Goal: Information Seeking & Learning: Stay updated

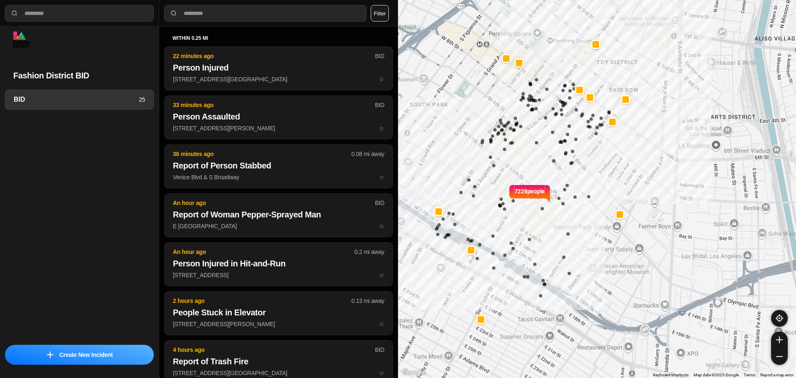
select select "*"
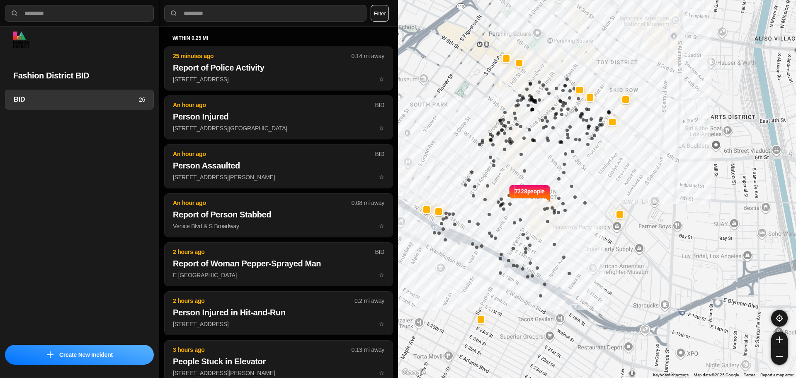
select select "*"
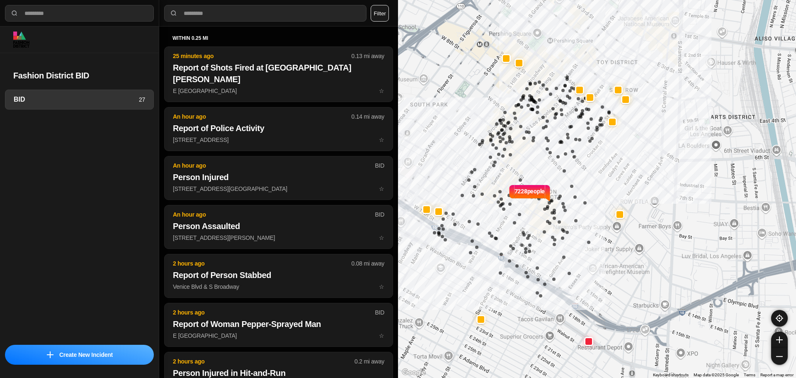
select select "*"
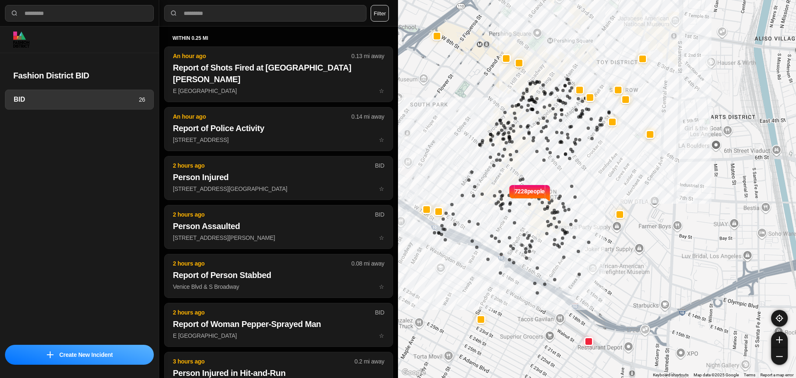
select select "*"
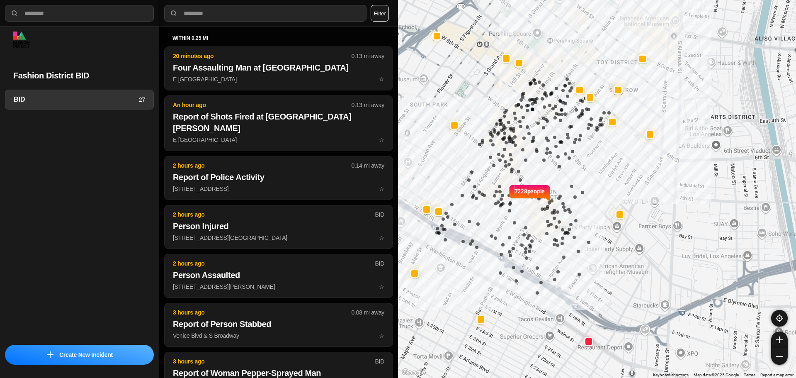
select select "*"
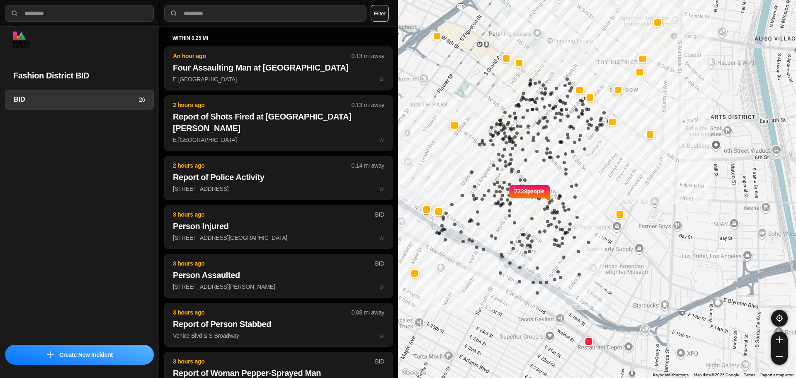
select select "*"
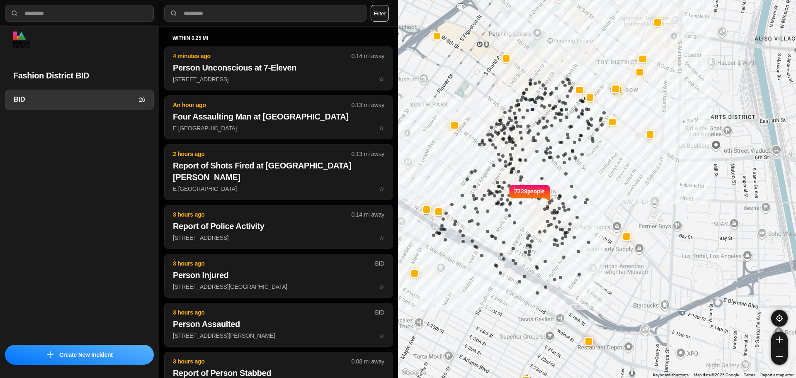
select select "*"
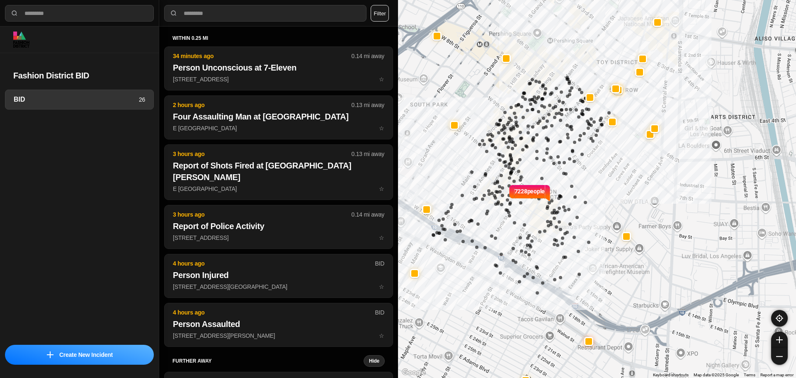
select select "*"
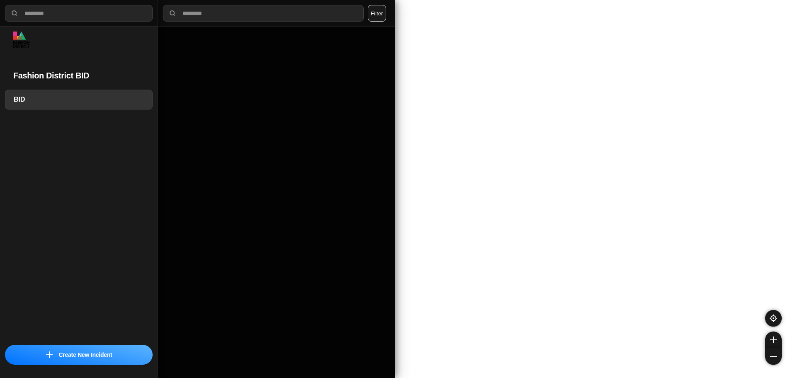
select select "*"
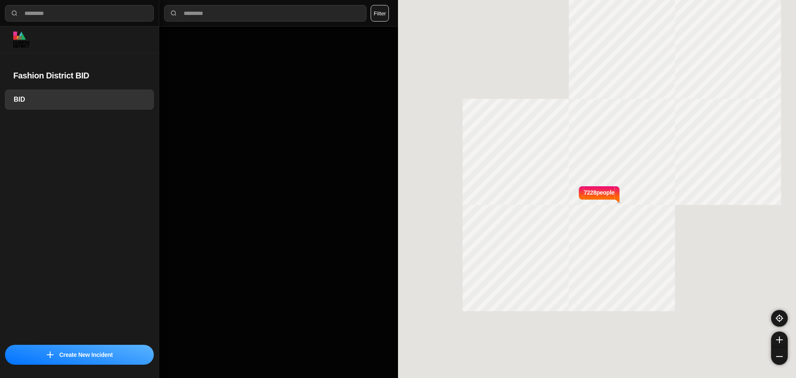
select select "*"
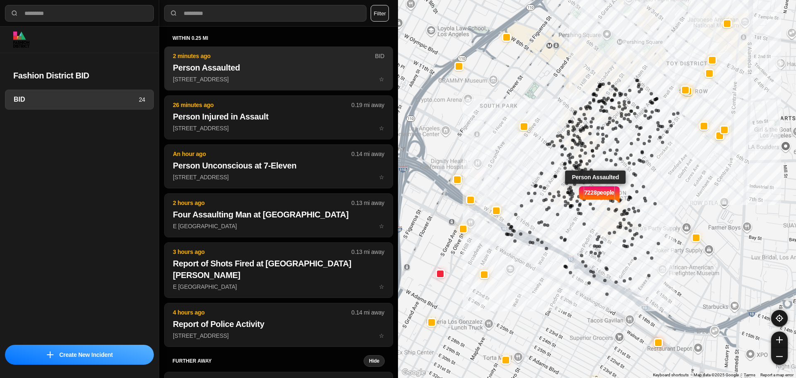
click at [267, 70] on h2 "Person Assaulted" at bounding box center [279, 68] width 212 height 12
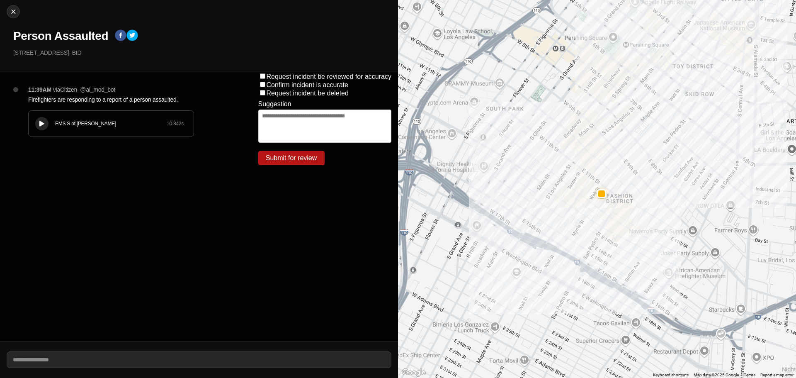
click at [41, 121] on icon at bounding box center [41, 123] width 5 height 5
click at [124, 124] on div "EMS S of Mulholland" at bounding box center [111, 123] width 112 height 7
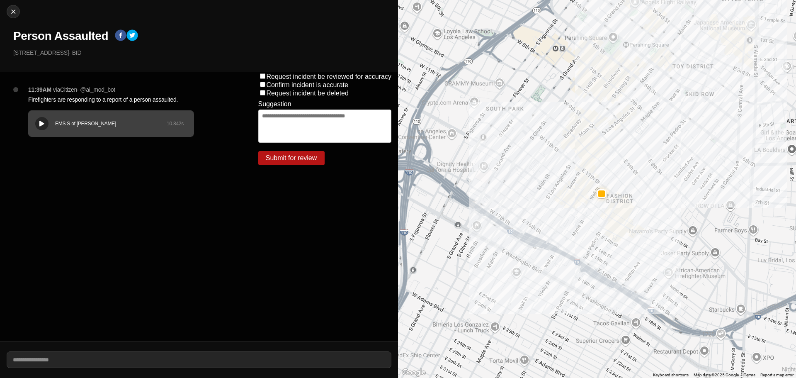
click at [209, 121] on div "11:39AM via Citizen · @ ai_mod_bot Firefighters are responding to a report of a…" at bounding box center [130, 119] width 217 height 68
click at [10, 14] on img at bounding box center [13, 11] width 8 height 8
select select "*"
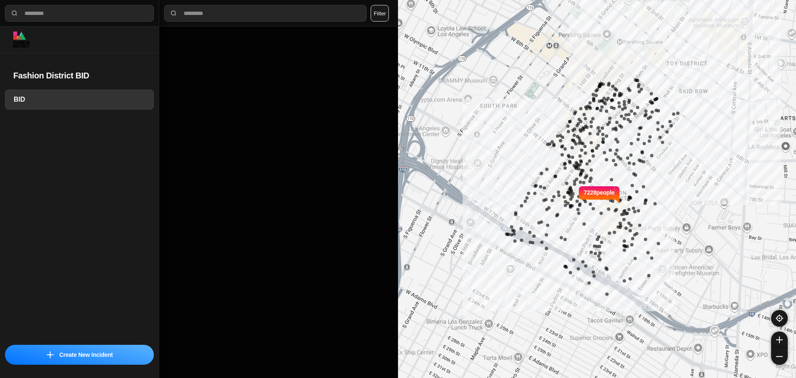
select select "*"
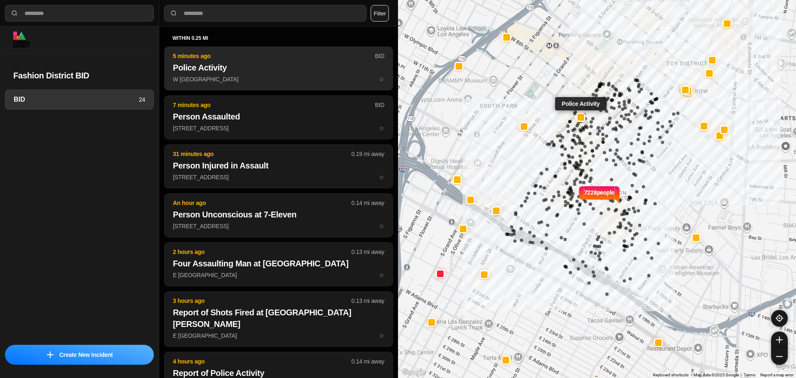
click at [274, 72] on h2 "Police Activity" at bounding box center [279, 68] width 212 height 12
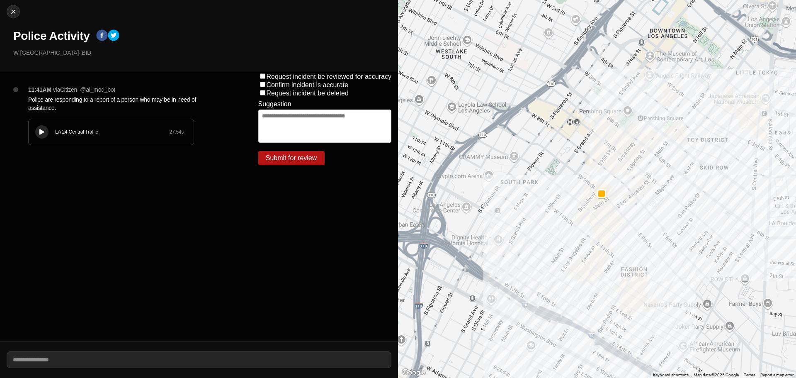
drag, startPoint x: 53, startPoint y: 131, endPoint x: 64, endPoint y: 125, distance: 12.2
click at [54, 130] on div "LA 24 Central Traffic 27.54 s" at bounding box center [111, 132] width 165 height 26
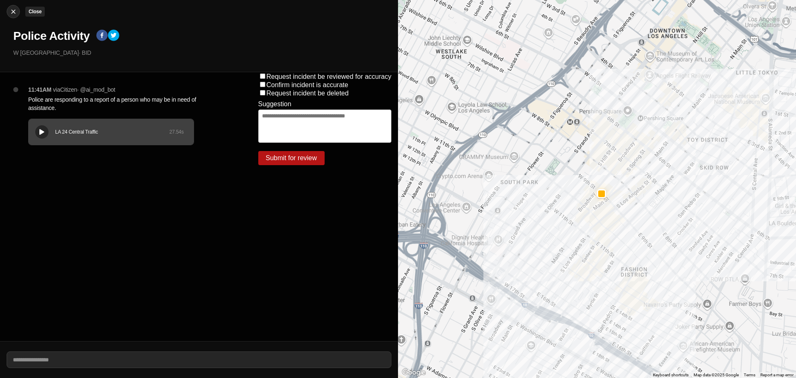
click at [13, 9] on img at bounding box center [13, 11] width 8 height 8
select select "*"
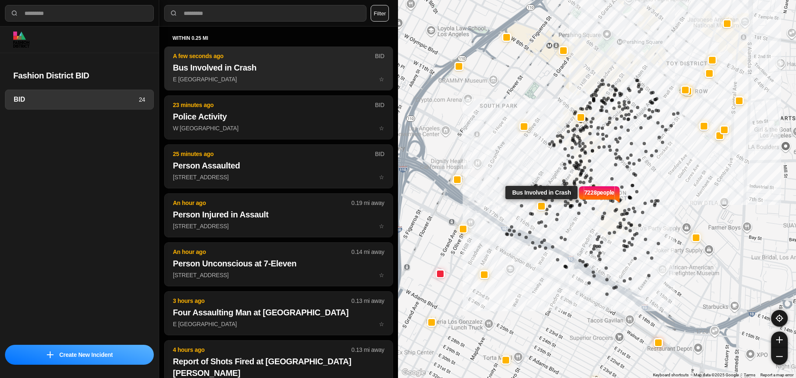
click at [246, 50] on button "A few seconds ago BID Bus Involved in Crash E 14th St & S Los Angeles St ☆" at bounding box center [278, 68] width 229 height 44
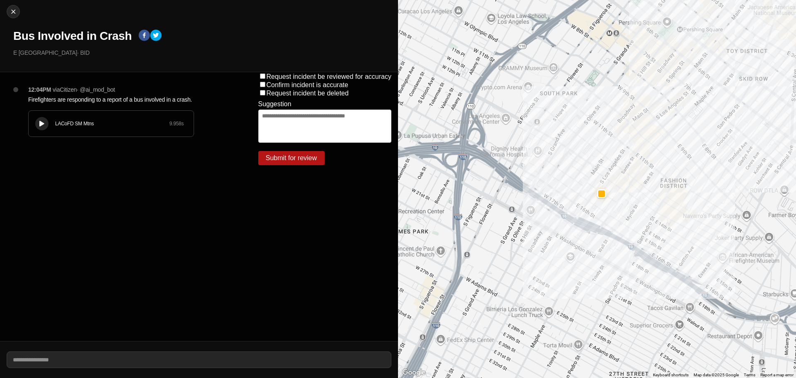
click at [28, 130] on div "LACoFD SM Mtns 9.958 s" at bounding box center [111, 123] width 166 height 27
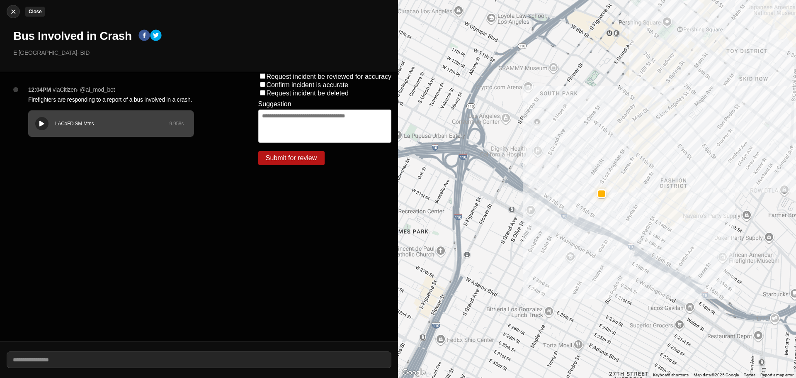
click at [14, 12] on img at bounding box center [13, 11] width 8 height 8
select select "*"
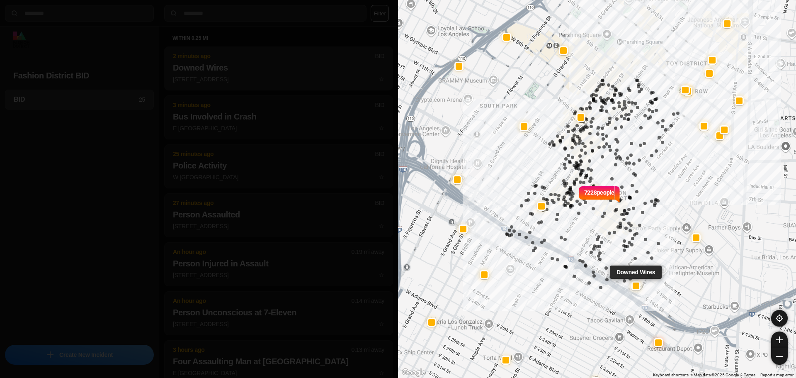
click at [247, 63] on h2 "Downed Wires" at bounding box center [279, 68] width 212 height 12
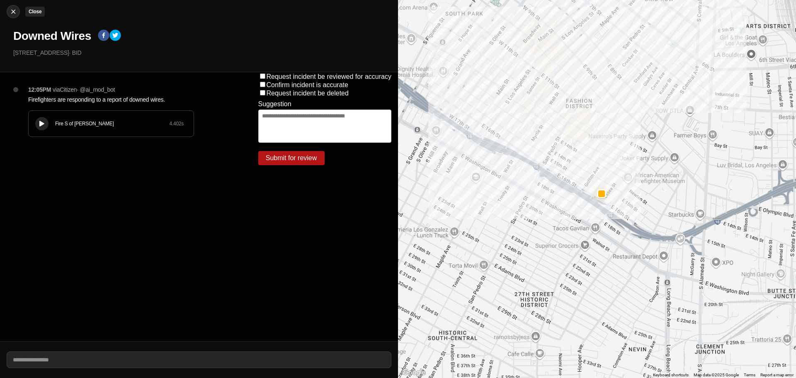
click at [15, 14] on img at bounding box center [13, 11] width 8 height 8
select select "*"
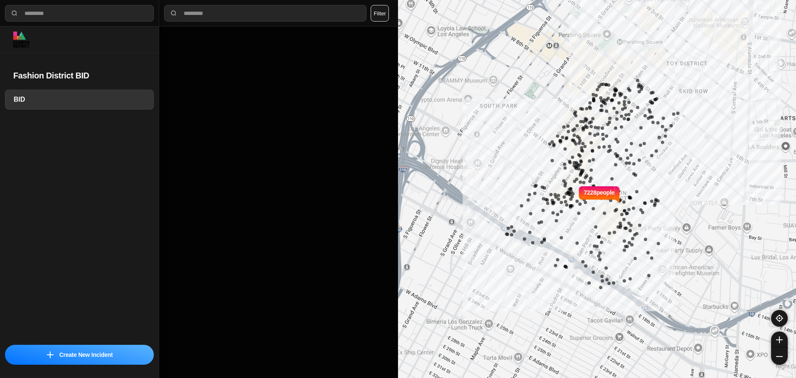
select select "*"
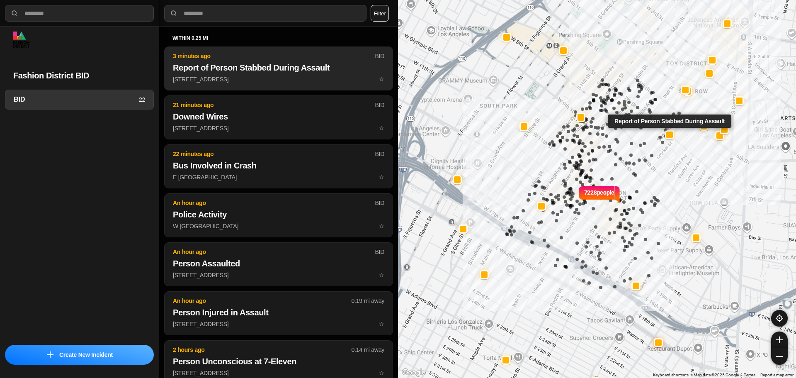
click at [214, 59] on p "3 minutes ago" at bounding box center [274, 56] width 202 height 8
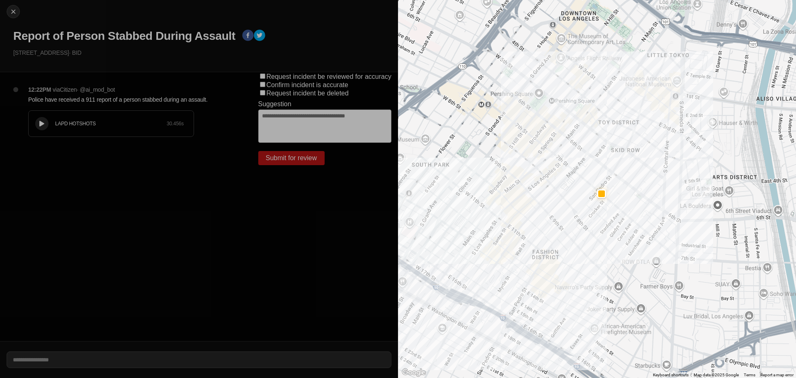
click at [31, 125] on div "LAPD HOTSHOTS 30.456 s" at bounding box center [111, 124] width 165 height 26
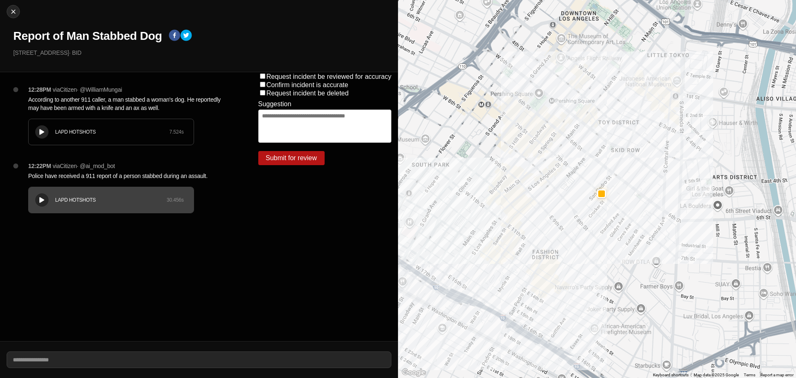
click at [52, 128] on div "LAPD HOTSHOTS 7.524 s" at bounding box center [111, 132] width 165 height 26
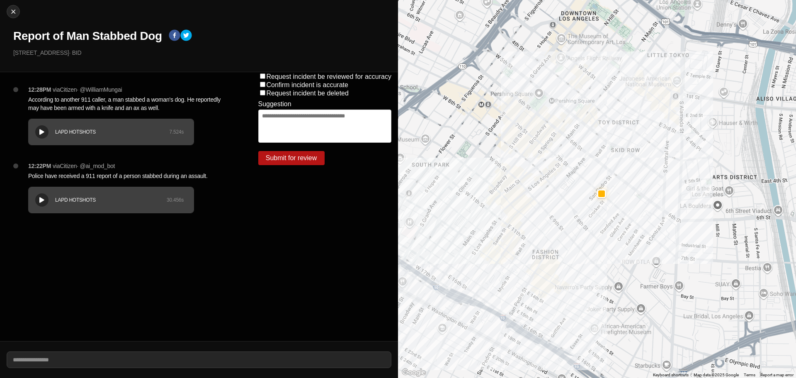
click at [228, 178] on div "12:22PM via Citizen · @ ai_mod_bot Police have received a 911 report of a perso…" at bounding box center [130, 196] width 217 height 68
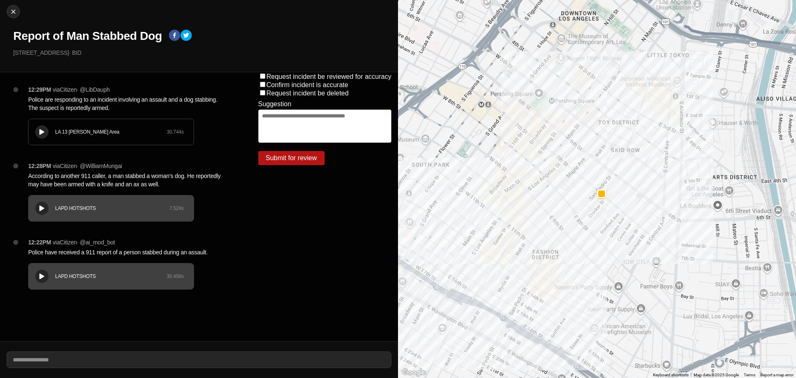
click at [41, 126] on button at bounding box center [41, 131] width 13 height 13
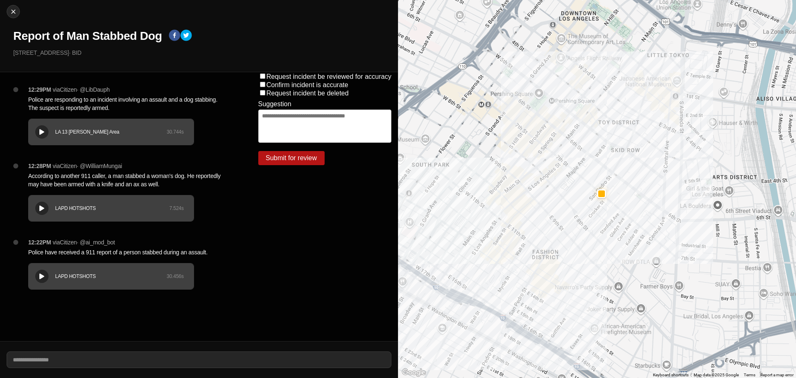
drag, startPoint x: 39, startPoint y: 118, endPoint x: 42, endPoint y: 134, distance: 16.6
click at [39, 118] on div "12:29PM via Citizen · @ LibDauph Police are responding to an incident involving…" at bounding box center [130, 123] width 217 height 76
click at [95, 133] on div "LA 13 [PERSON_NAME] Area" at bounding box center [111, 132] width 112 height 7
click at [49, 140] on div "LA 13 Newton Area 30.744 s" at bounding box center [111, 132] width 165 height 26
click at [42, 131] on icon at bounding box center [41, 131] width 5 height 5
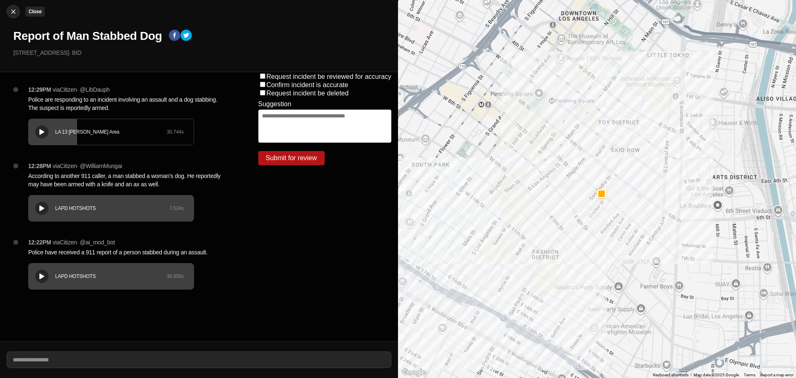
click at [16, 11] on img at bounding box center [13, 11] width 8 height 8
select select "*"
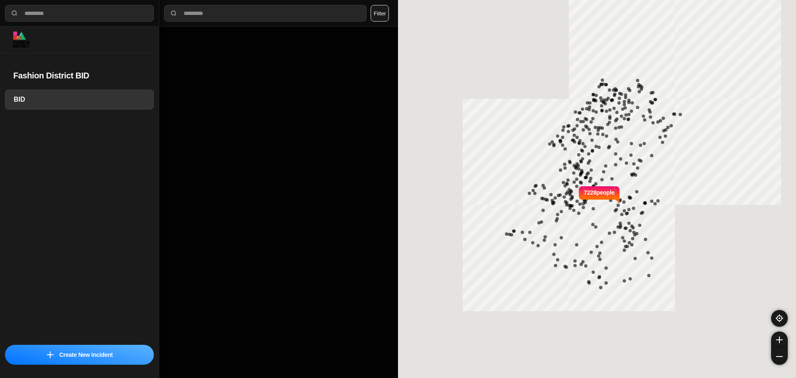
select select "*"
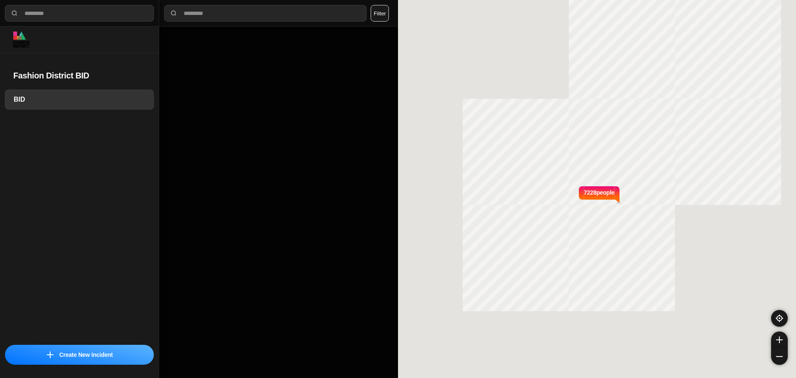
select select "*"
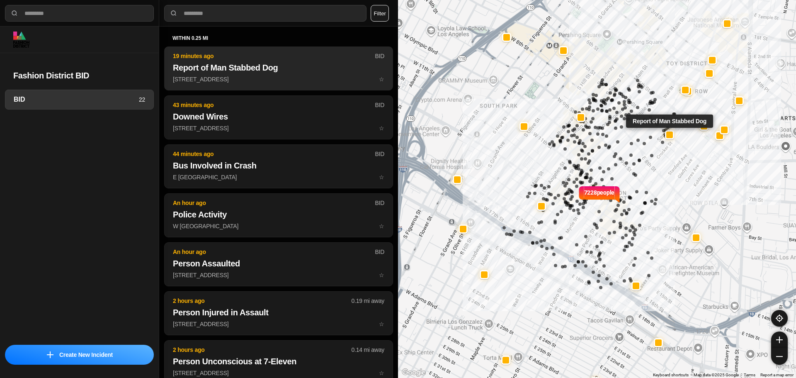
click at [222, 75] on p "[STREET_ADDRESS] ☆" at bounding box center [279, 79] width 212 height 8
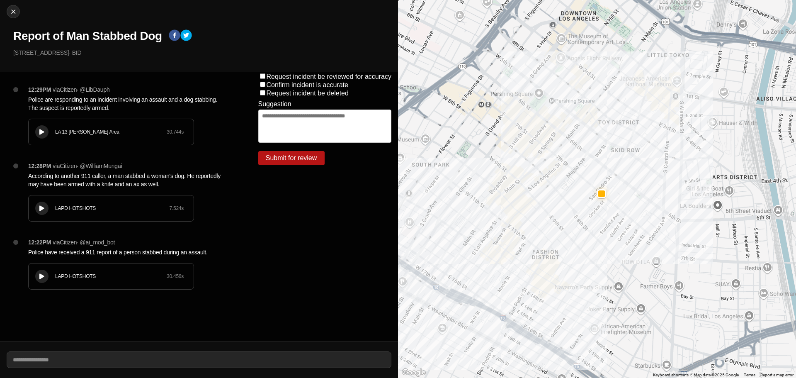
click at [41, 117] on div "12:29PM via Citizen · @ LibDauph Police are responding to an incident involving…" at bounding box center [130, 123] width 217 height 76
click at [38, 126] on button at bounding box center [41, 131] width 13 height 13
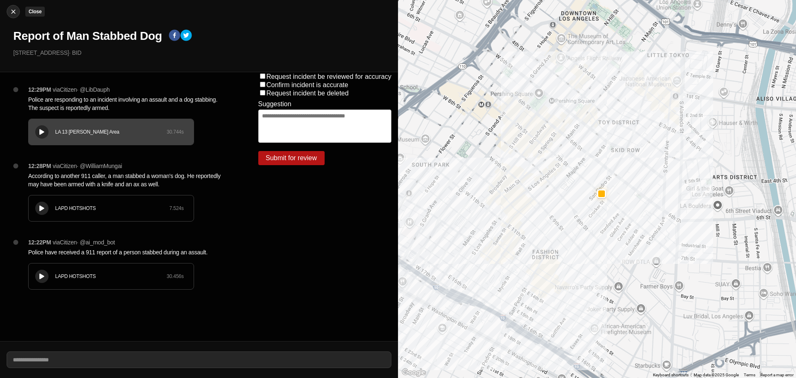
click at [11, 13] on img at bounding box center [13, 11] width 8 height 8
select select "*"
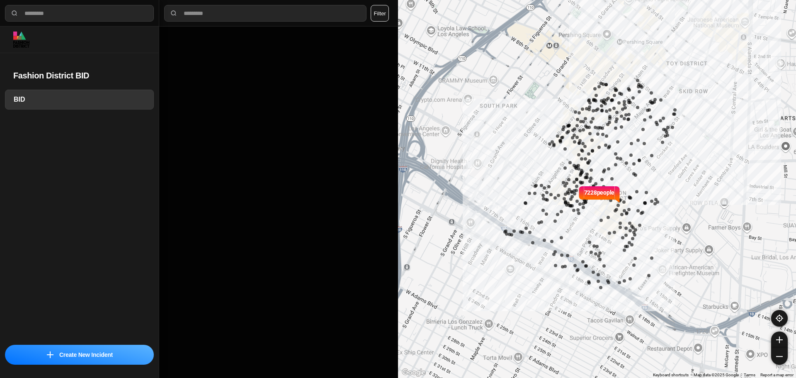
click at [525, 124] on div "7228 people" at bounding box center [597, 189] width 398 height 378
select select "*"
